Goal: Check status: Check status

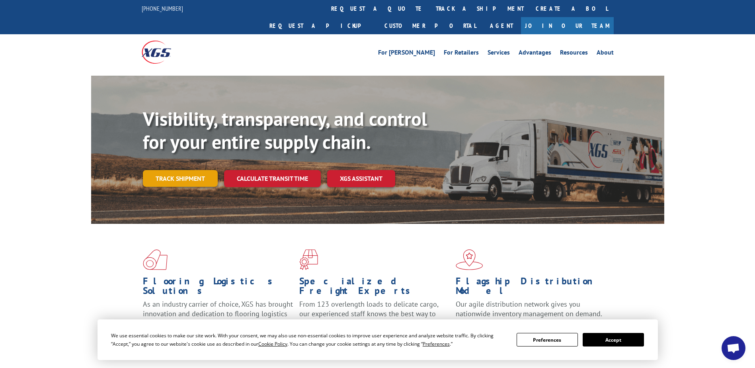
click at [180, 170] on link "Track shipment" at bounding box center [180, 178] width 75 height 17
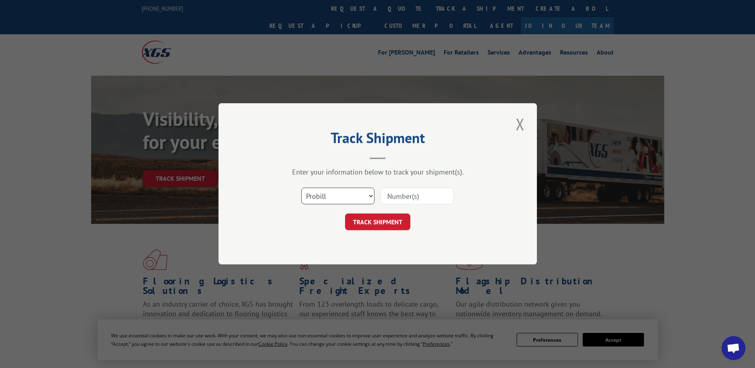
click at [351, 193] on select "Select category... Probill BOL PO" at bounding box center [337, 196] width 73 height 17
select select "bol"
click at [301, 188] on select "Select category... Probill BOL PO" at bounding box center [337, 196] width 73 height 17
click at [402, 201] on input at bounding box center [417, 196] width 73 height 17
paste input "KTXF005792"
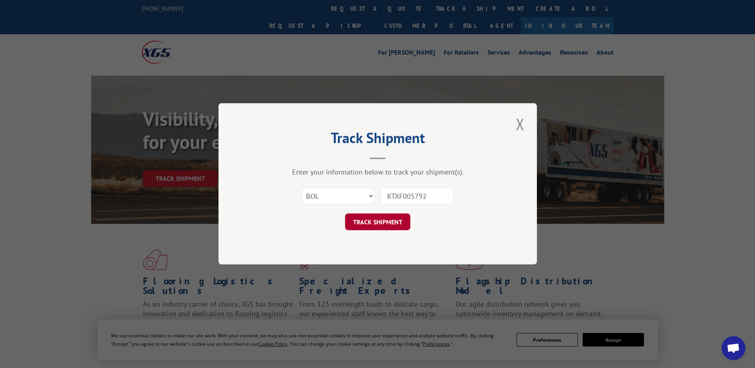
type input "KTXF005792"
click at [390, 225] on button "TRACK SHIPMENT" at bounding box center [377, 222] width 65 height 17
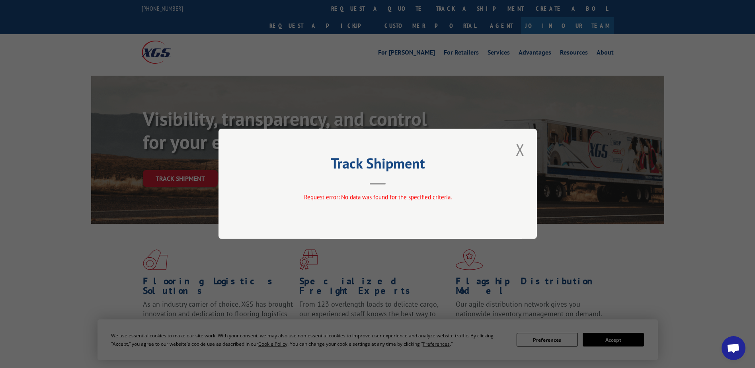
click at [383, 188] on div "Track Shipment Request error: No data was found for the specified criteria." at bounding box center [378, 184] width 318 height 110
click at [382, 182] on header "Track Shipment" at bounding box center [377, 171] width 239 height 27
click at [528, 149] on div "Track Shipment Request error: No data was found for the specified criteria." at bounding box center [378, 184] width 318 height 110
click at [526, 149] on button "Close modal" at bounding box center [521, 150] width 14 height 22
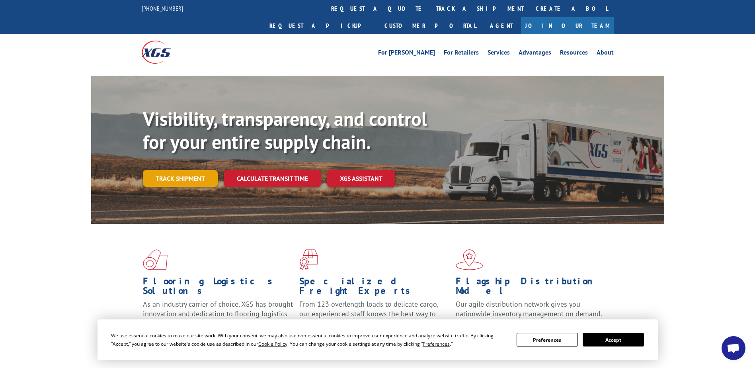
click at [204, 170] on link "Track shipment" at bounding box center [180, 178] width 75 height 17
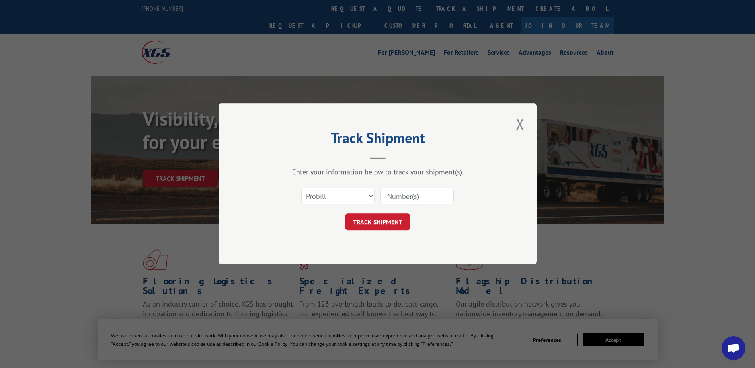
click at [408, 198] on input at bounding box center [417, 196] width 73 height 17
paste input "KTXF005792"
type input "KTXF005792"
click at [386, 228] on button "TRACK SHIPMENT" at bounding box center [377, 222] width 65 height 17
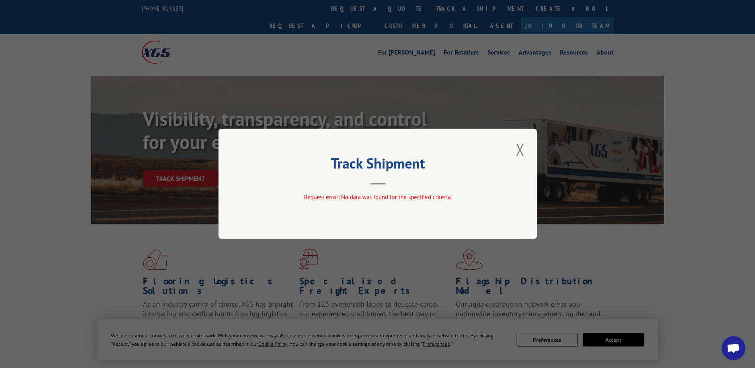
click at [520, 152] on button "Close modal" at bounding box center [521, 150] width 14 height 22
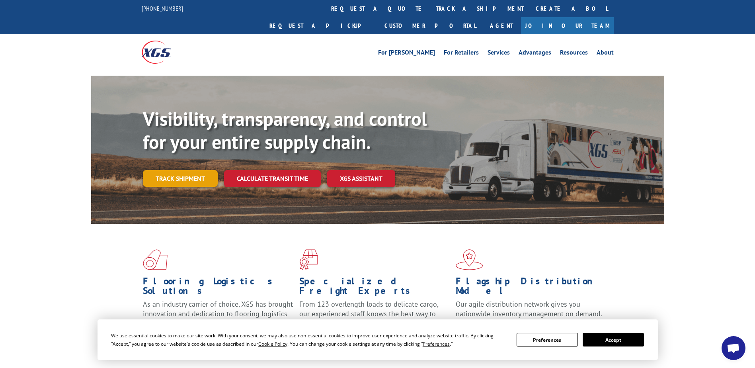
click at [181, 170] on link "Track shipment" at bounding box center [180, 178] width 75 height 17
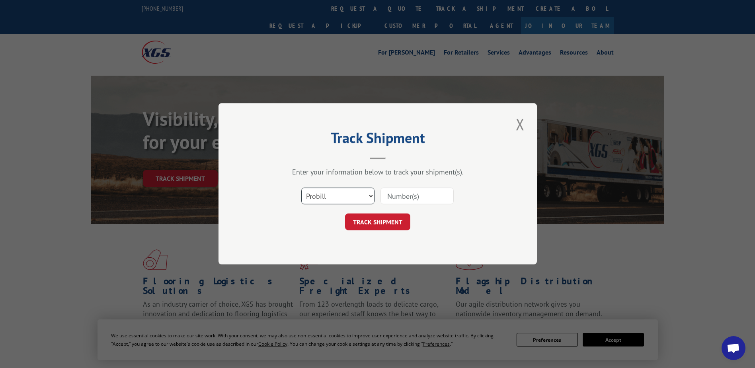
click at [361, 196] on select "Select category... Probill BOL PO" at bounding box center [337, 196] width 73 height 17
select select "po"
click at [301, 188] on select "Select category... Probill BOL PO" at bounding box center [337, 196] width 73 height 17
click at [390, 194] on input at bounding box center [417, 196] width 73 height 17
paste input "KTXF005792"
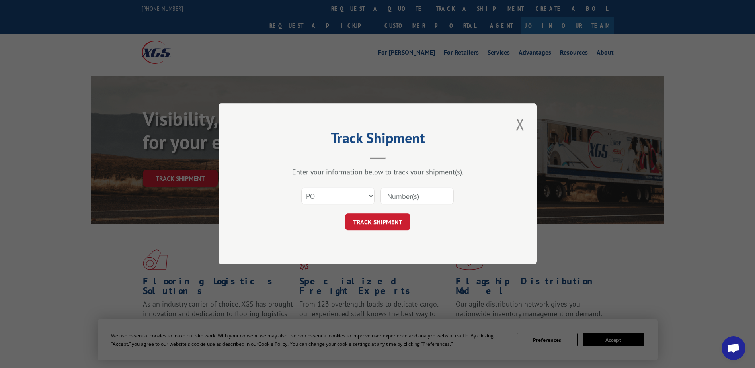
type input "KTXF005792"
click at [387, 214] on button "TRACK SHIPMENT" at bounding box center [377, 222] width 65 height 17
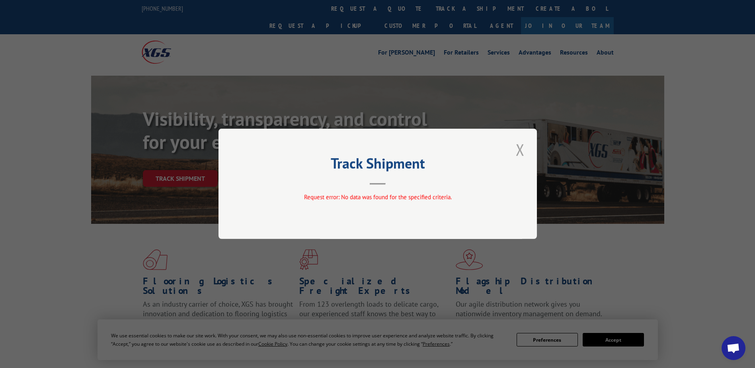
click at [519, 146] on button "Close modal" at bounding box center [521, 150] width 14 height 22
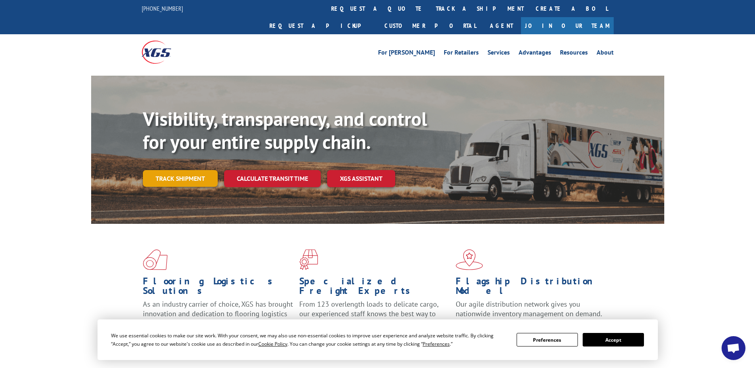
click at [195, 170] on link "Track shipment" at bounding box center [180, 178] width 75 height 17
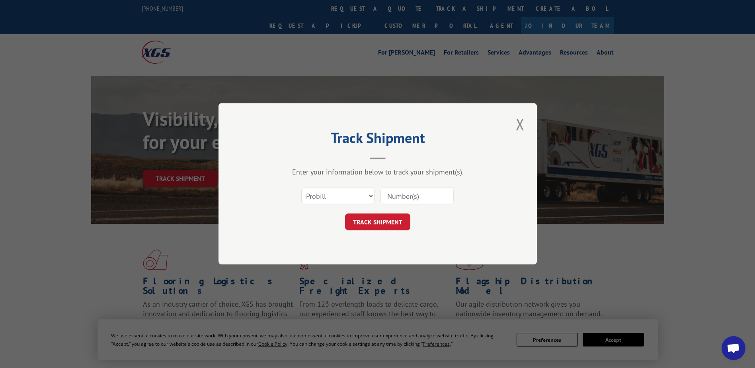
click at [417, 199] on input at bounding box center [417, 196] width 73 height 17
click at [347, 185] on div "Select category... Probill BOL PO" at bounding box center [377, 196] width 239 height 26
click at [345, 195] on select "Select category... Probill BOL PO" at bounding box center [337, 196] width 73 height 17
